Goal: Book appointment/travel/reservation

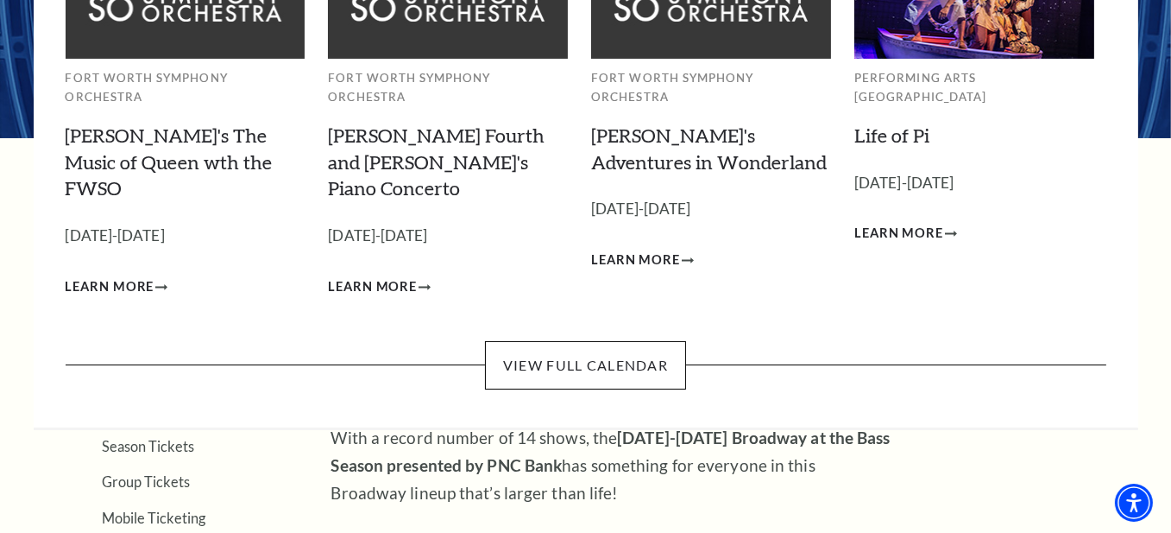
scroll to position [259, 0]
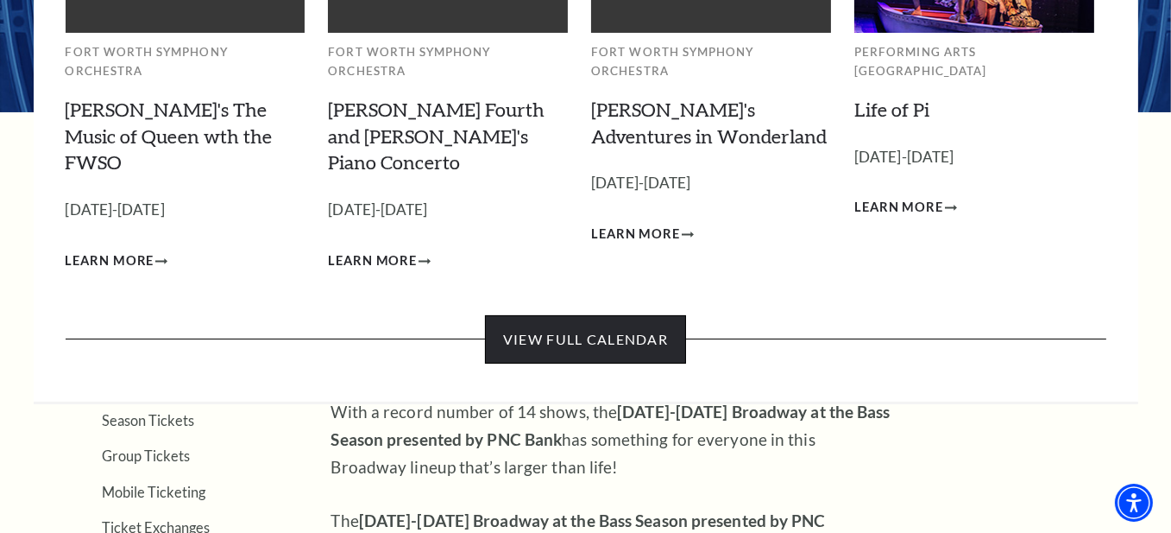
click at [665, 315] on link "View Full Calendar" at bounding box center [585, 339] width 201 height 48
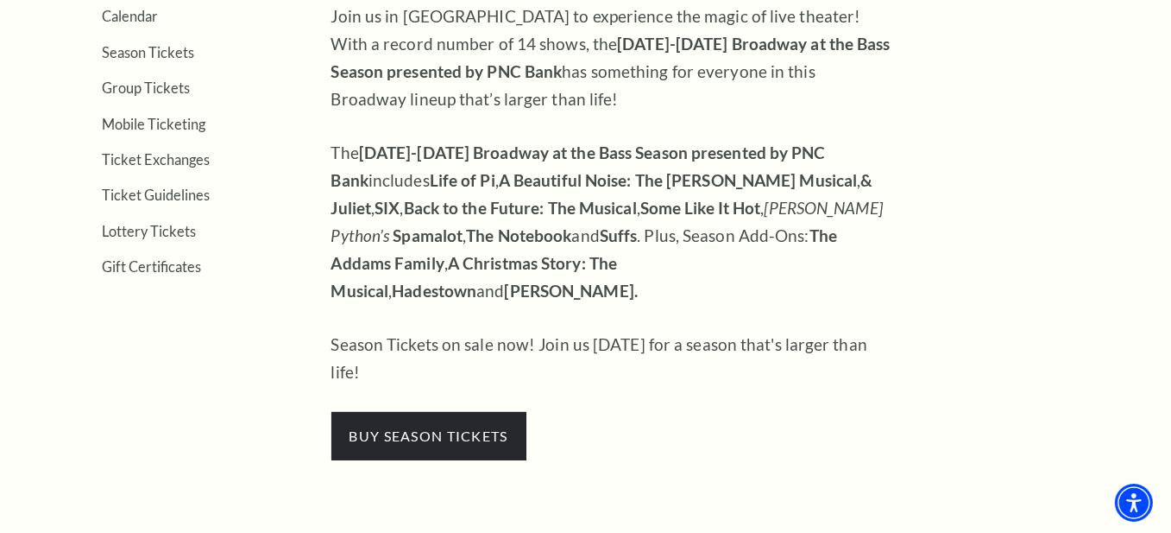
scroll to position [432, 0]
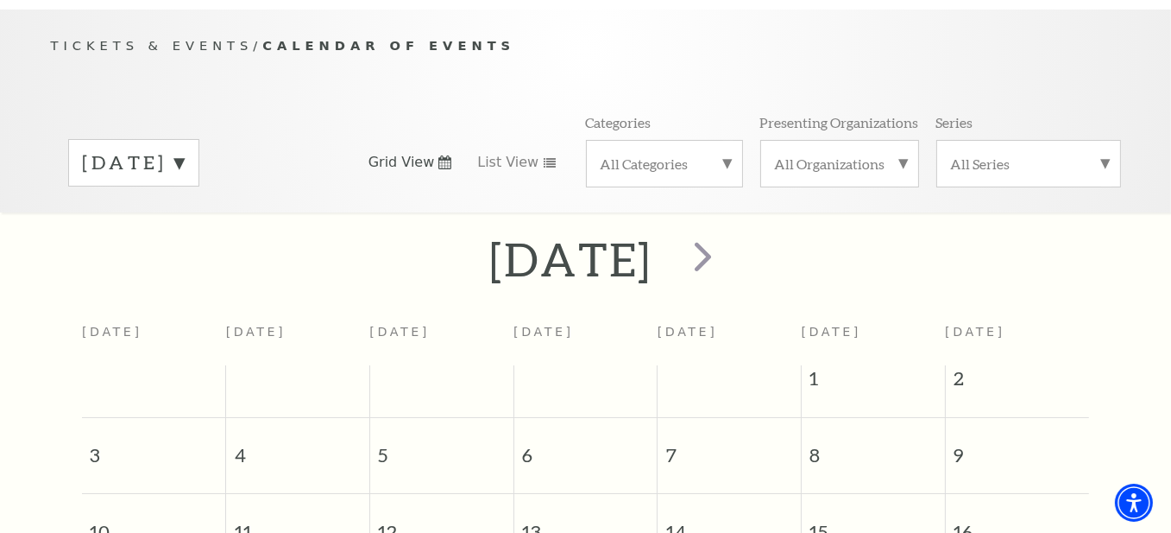
scroll to position [152, 0]
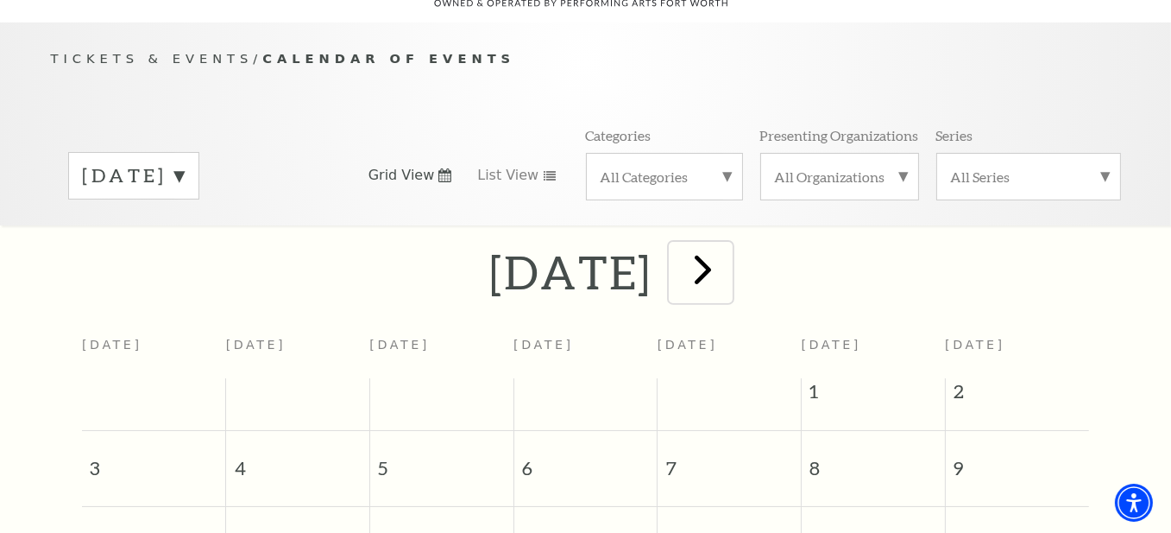
click at [728, 252] on span "next" at bounding box center [703, 268] width 49 height 49
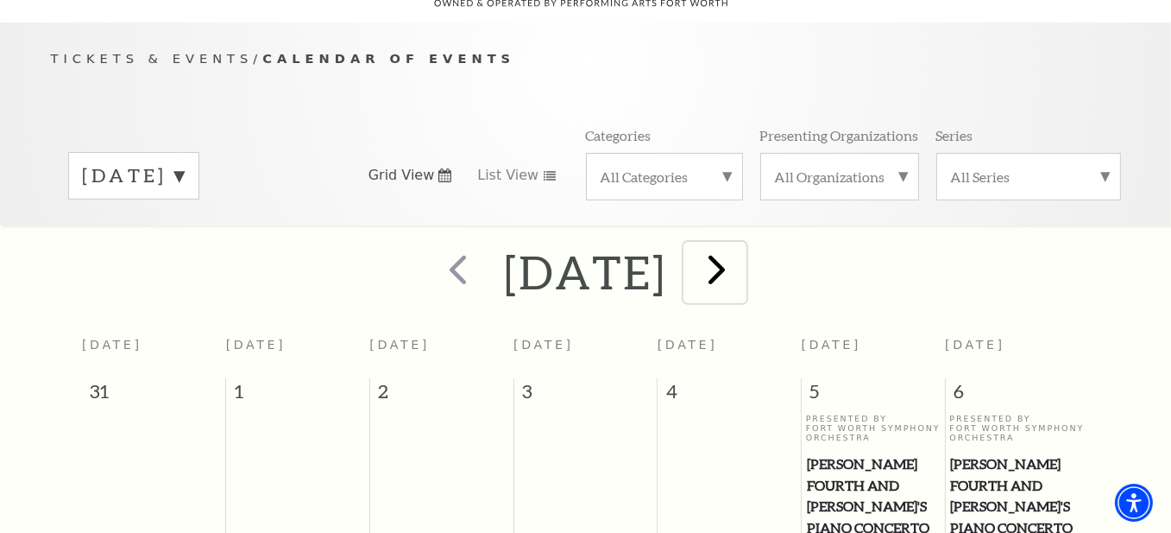
click at [742, 245] on span "next" at bounding box center [717, 268] width 49 height 49
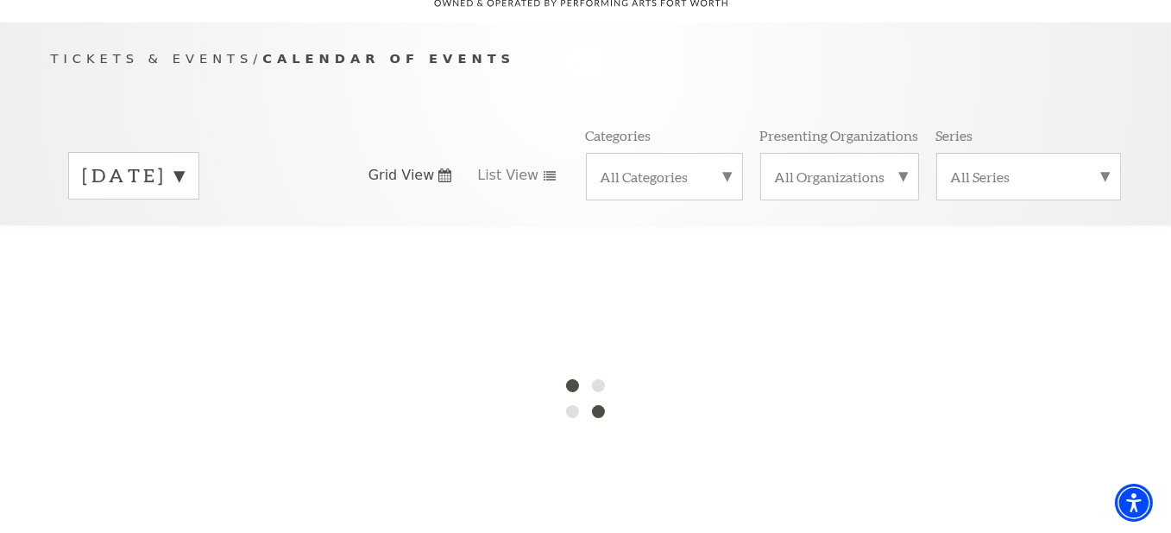
click at [1102, 167] on label "All Series" at bounding box center [1028, 176] width 155 height 18
click at [1051, 191] on label "Broadway at the Bass Series presented by PNC Bank" at bounding box center [1028, 222] width 155 height 65
click at [185, 162] on label "September 2025" at bounding box center [134, 175] width 102 height 27
click at [229, 225] on div at bounding box center [585, 397] width 1171 height 345
click at [413, 182] on div "August 2025 September 2025 October 2025 November 2025 December 2025 January 202…" at bounding box center [586, 175] width 1070 height 98
